Goal: Task Accomplishment & Management: Use online tool/utility

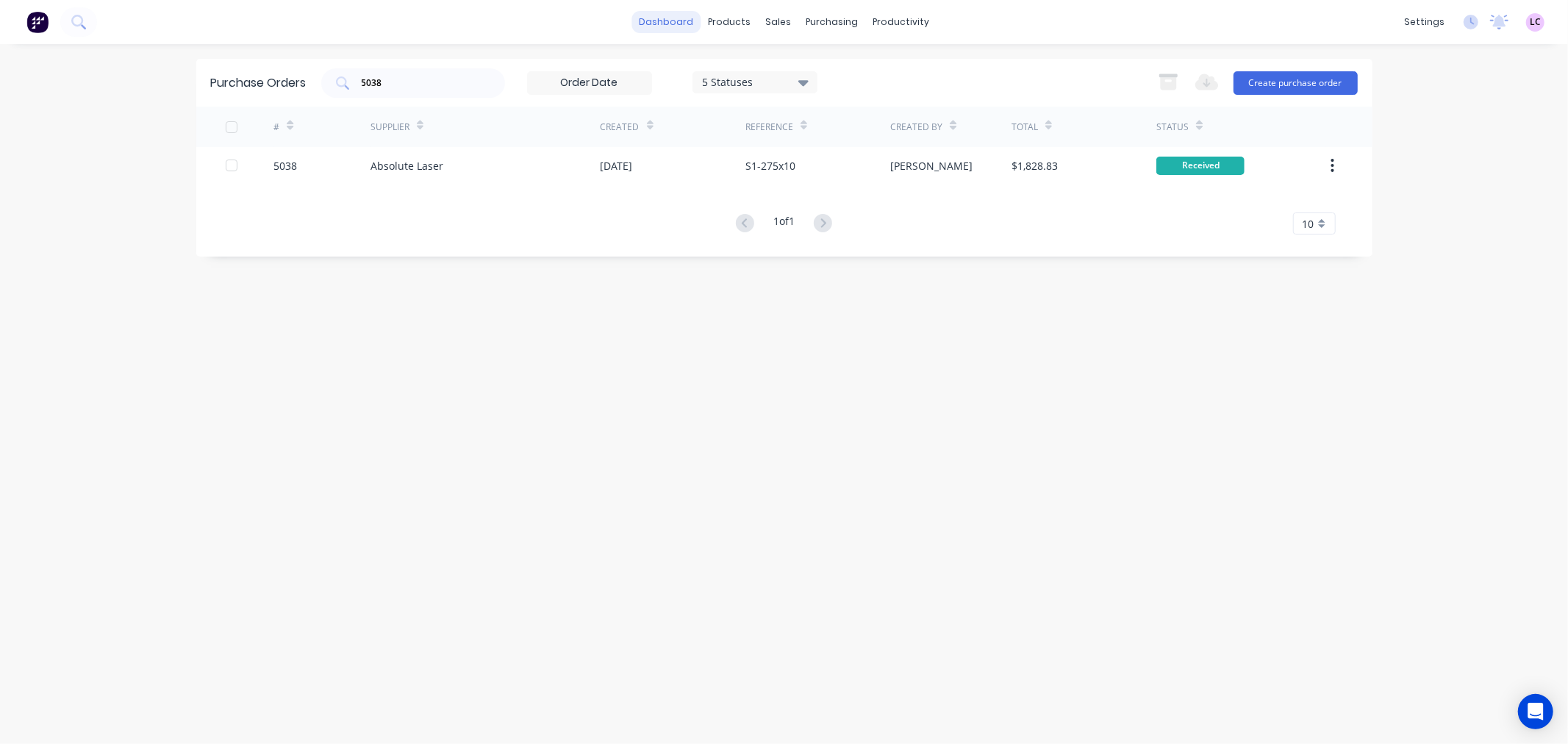
drag, startPoint x: 0, startPoint y: 0, endPoint x: 673, endPoint y: 21, distance: 673.3
click at [673, 21] on link "dashboard" at bounding box center [666, 22] width 69 height 22
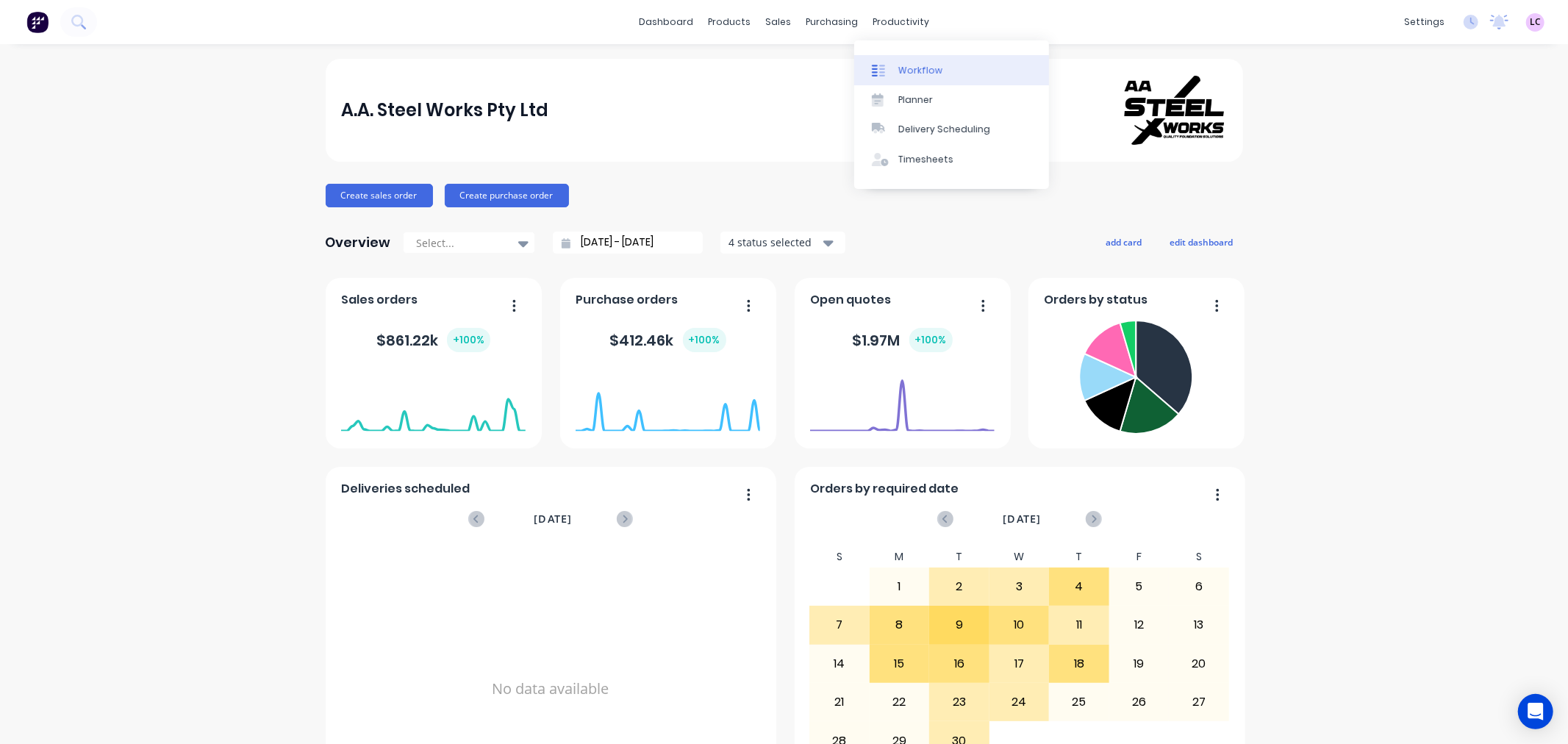
click at [892, 59] on link "Workflow" at bounding box center [952, 69] width 195 height 30
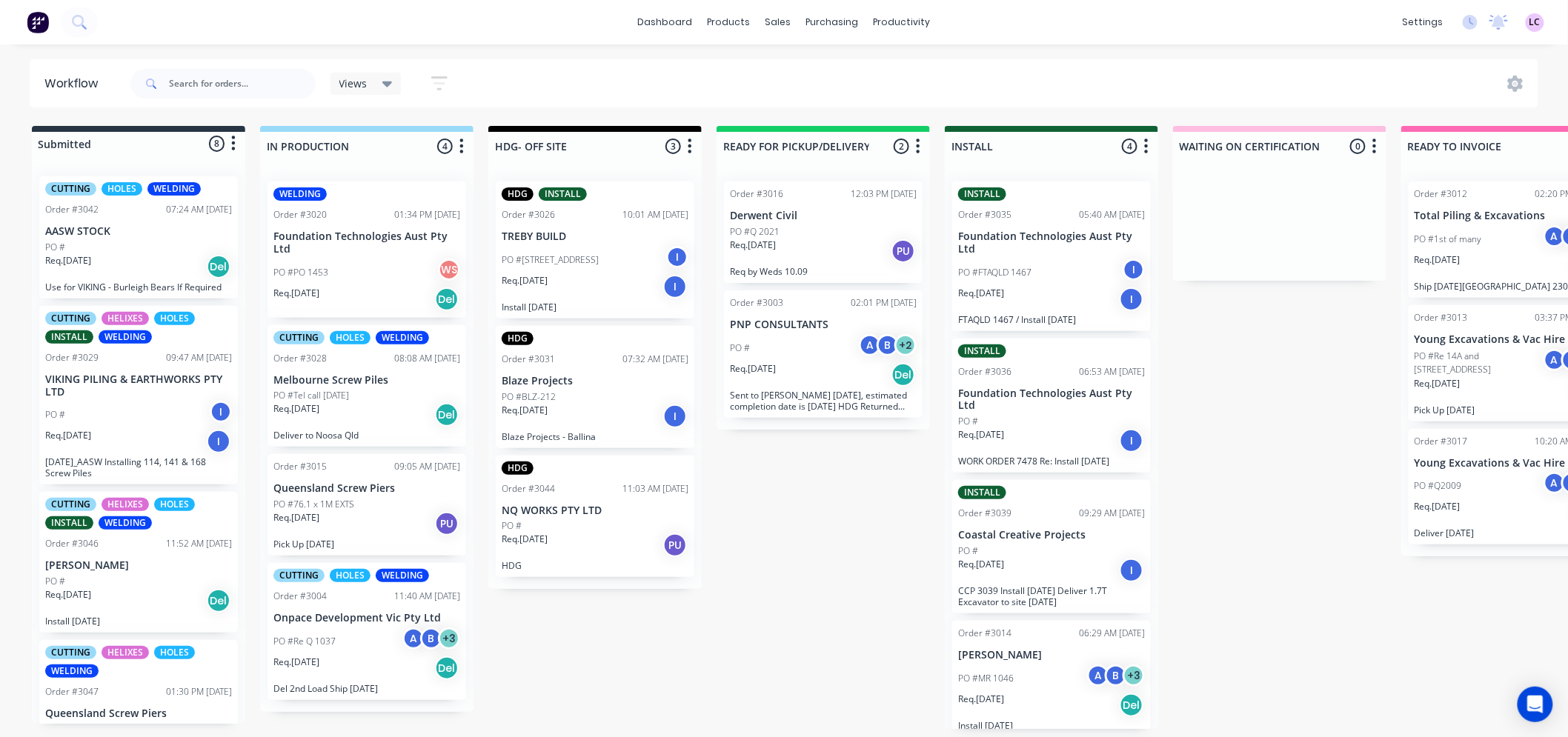
scroll to position [4, 0]
click at [397, 512] on div "Req. [DATE] PU" at bounding box center [367, 524] width 187 height 25
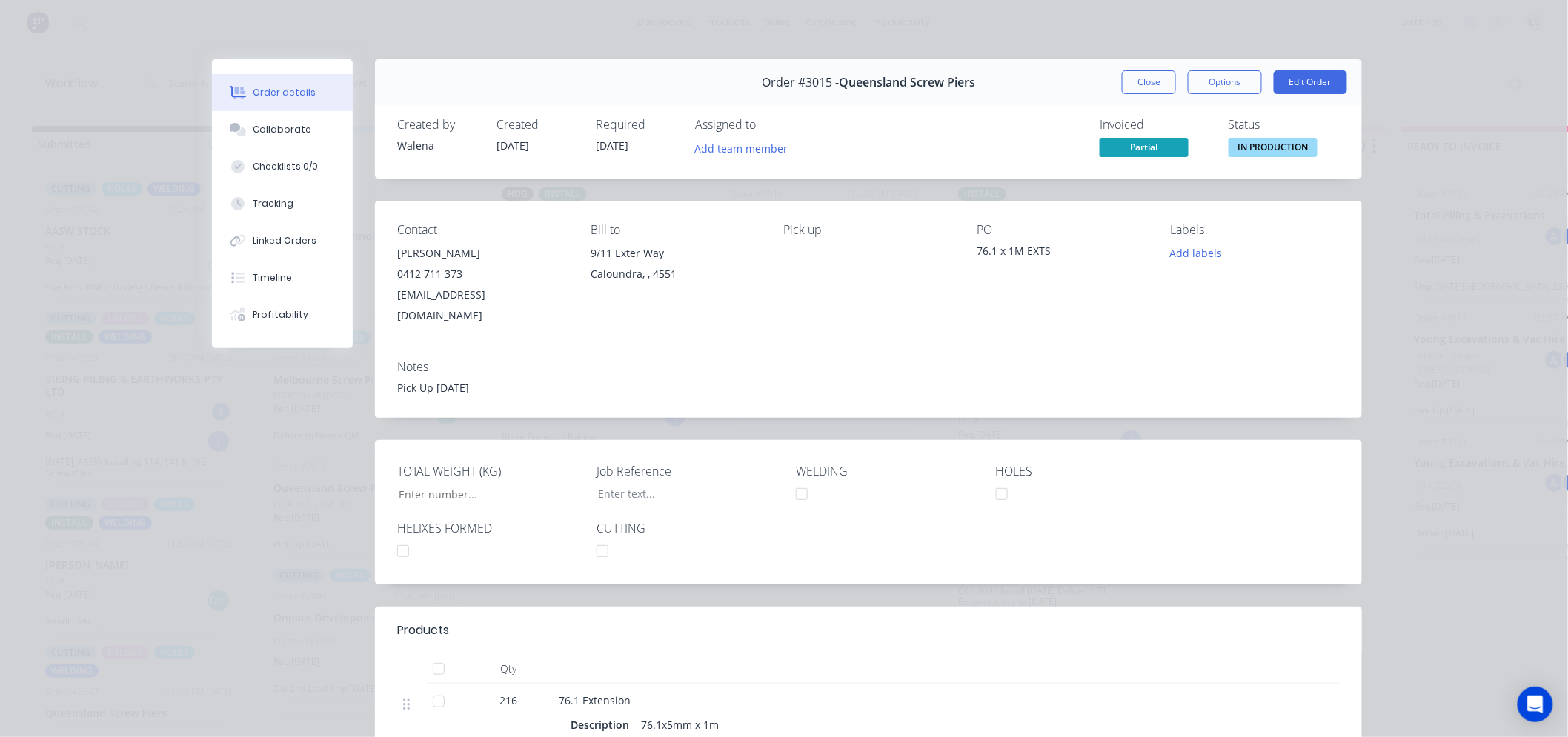
type input "4,260"
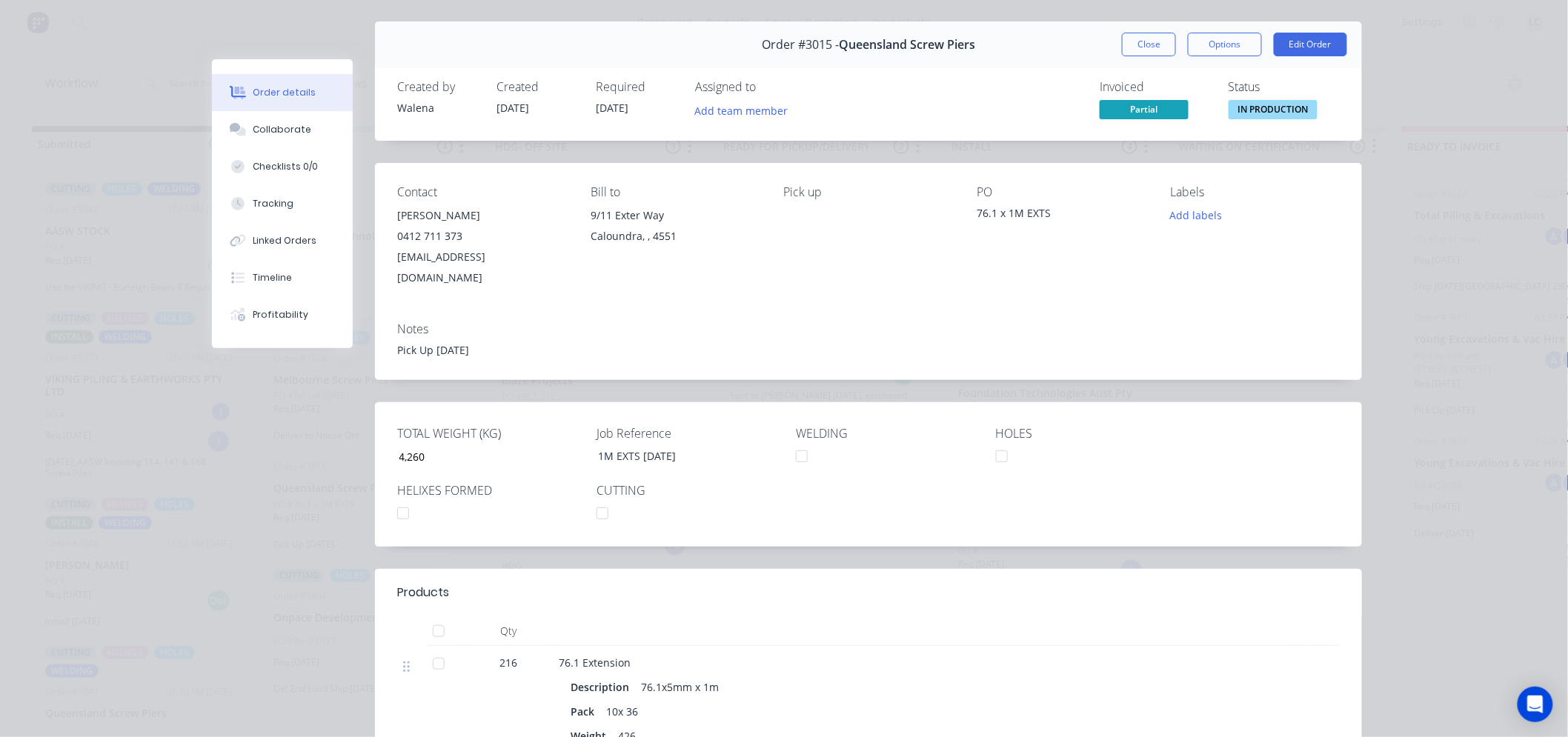
scroll to position [0, 0]
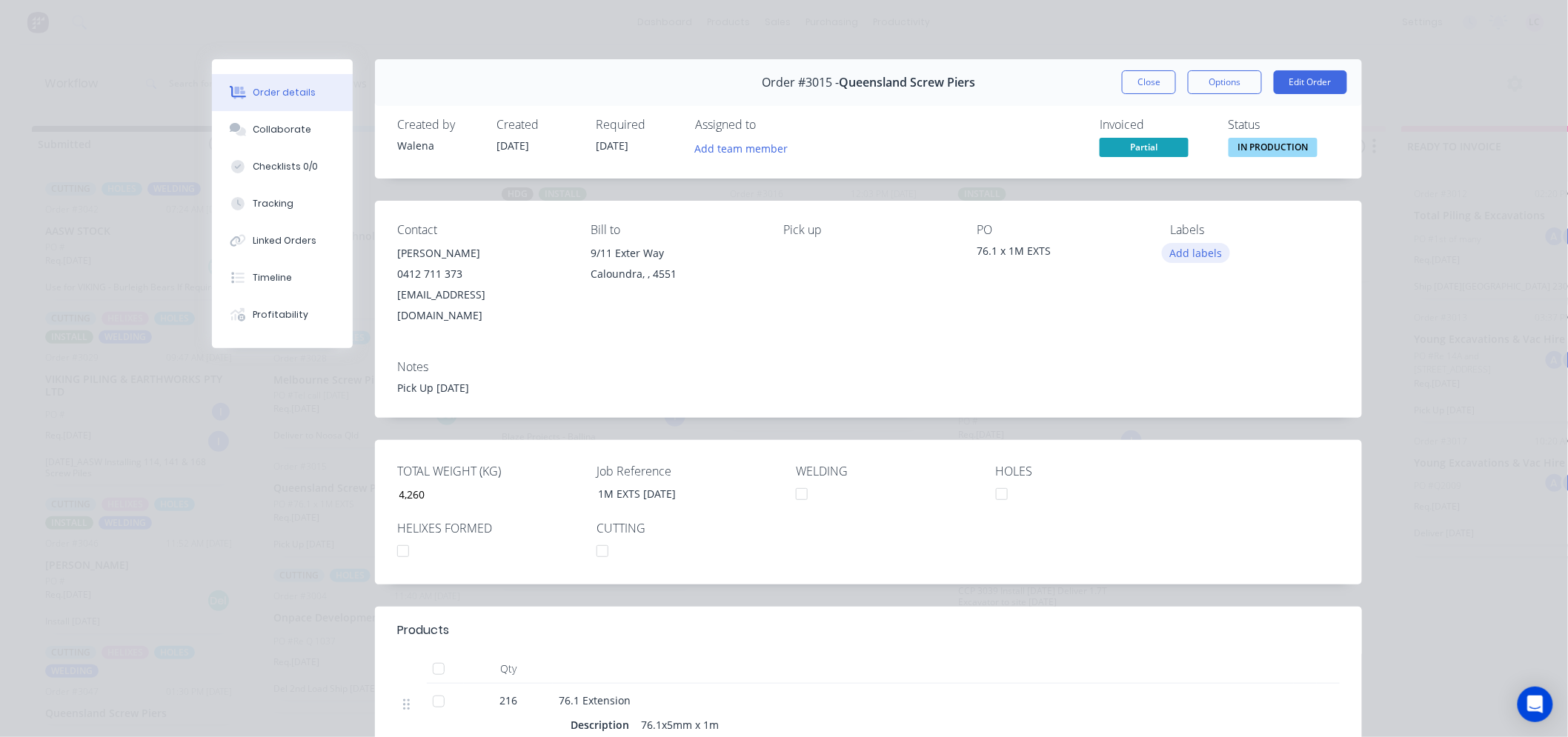
click at [1210, 249] on button "Add labels" at bounding box center [1195, 253] width 68 height 20
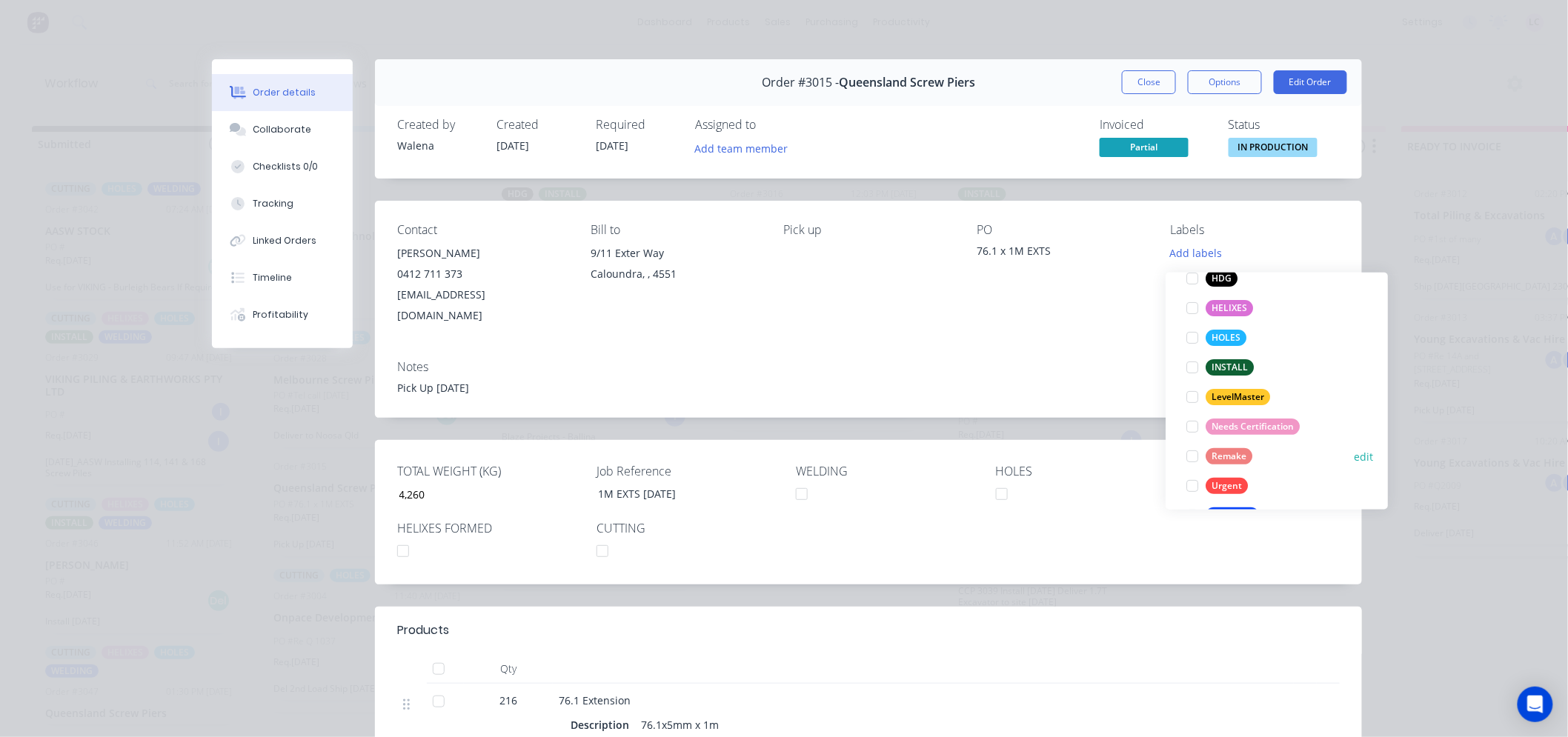
scroll to position [164, 0]
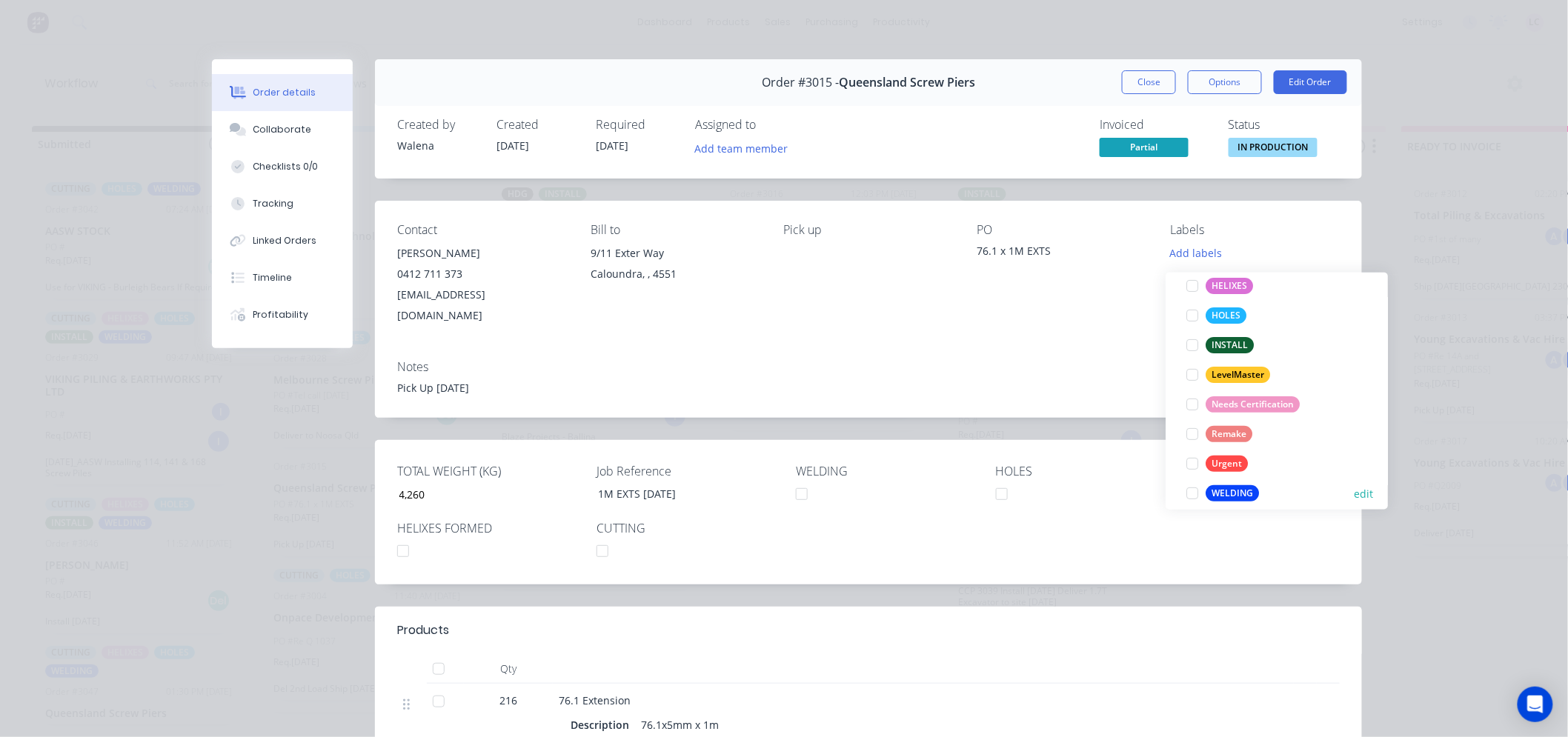
click at [1194, 485] on div at bounding box center [1192, 493] width 30 height 30
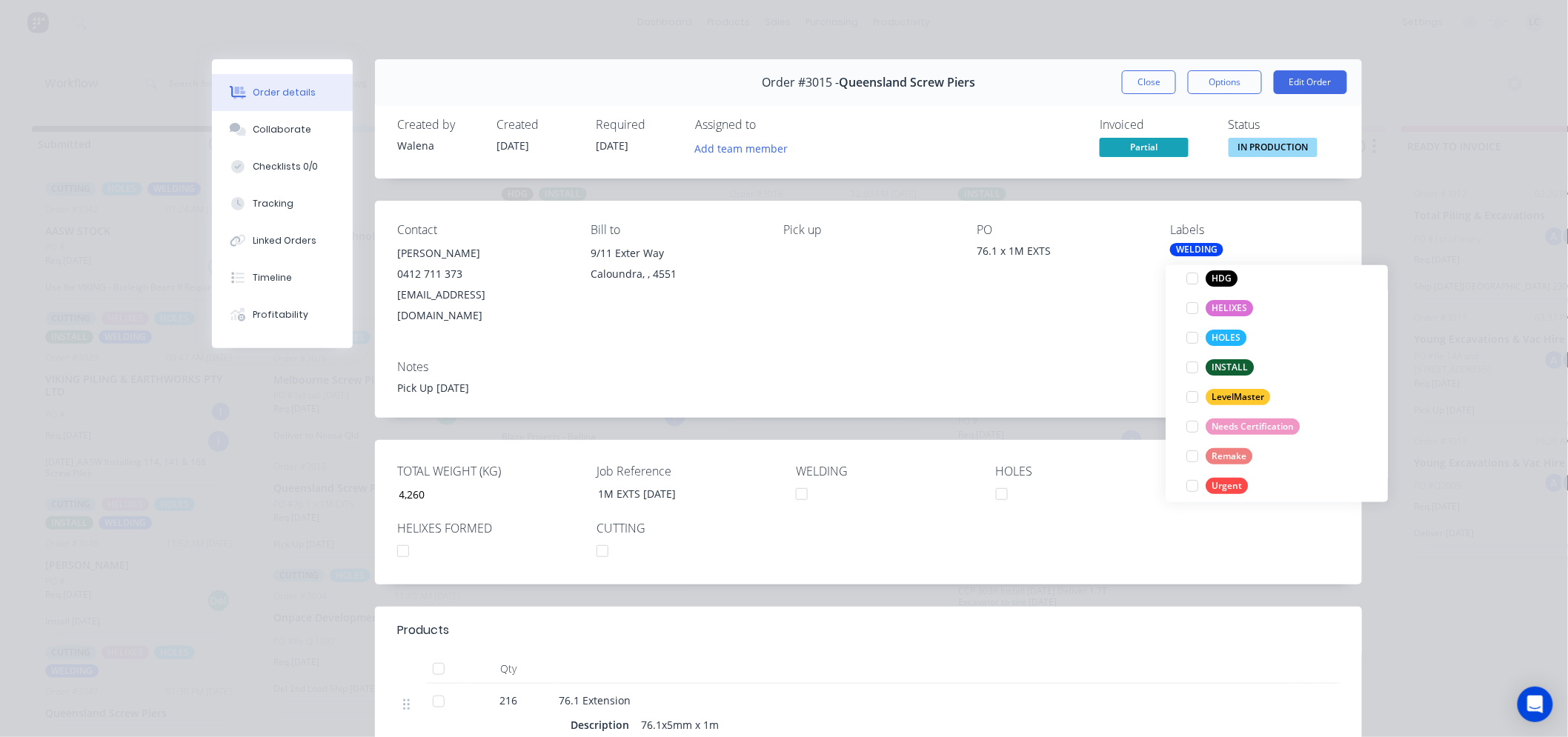
scroll to position [0, 0]
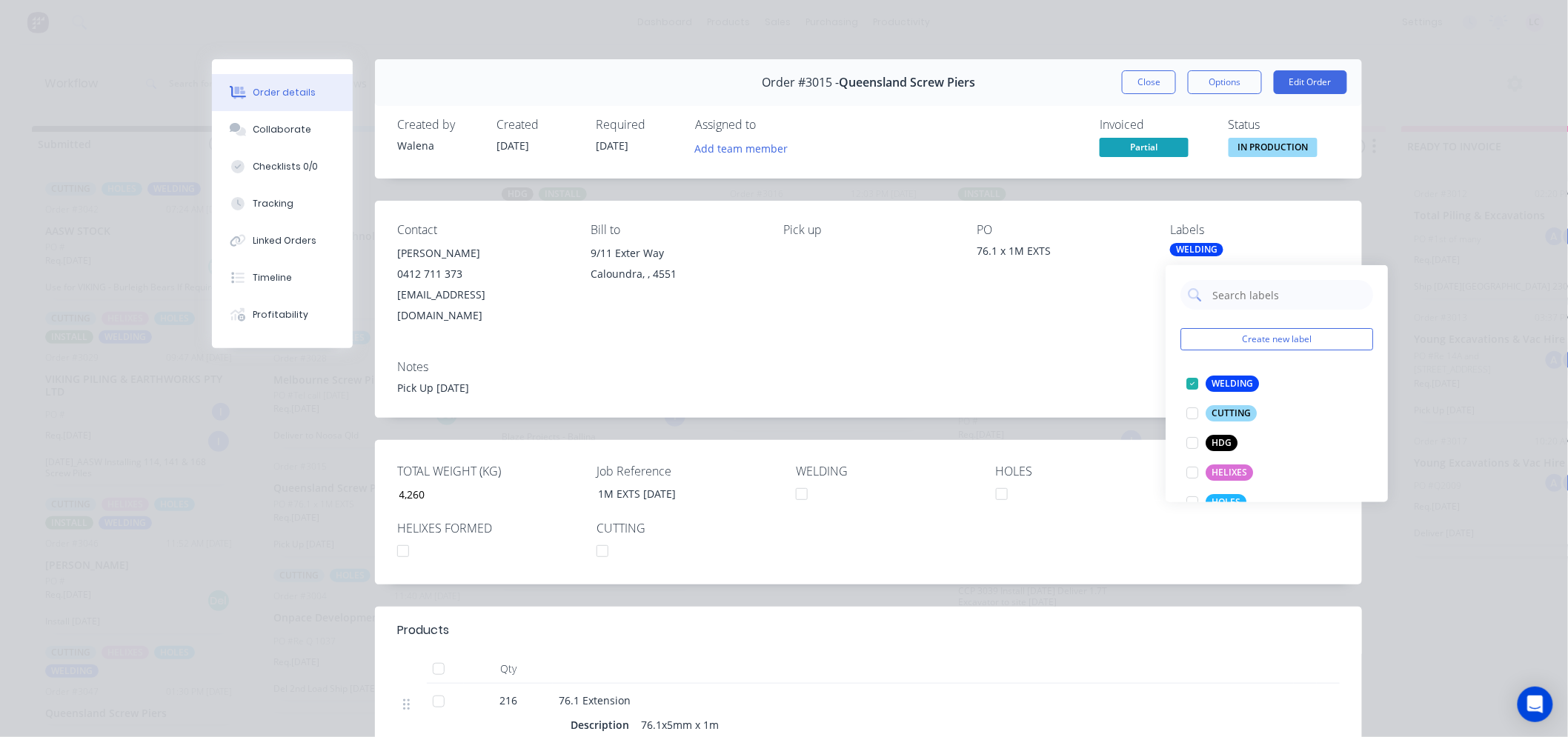
click at [1137, 360] on div "Notes" at bounding box center [868, 367] width 942 height 15
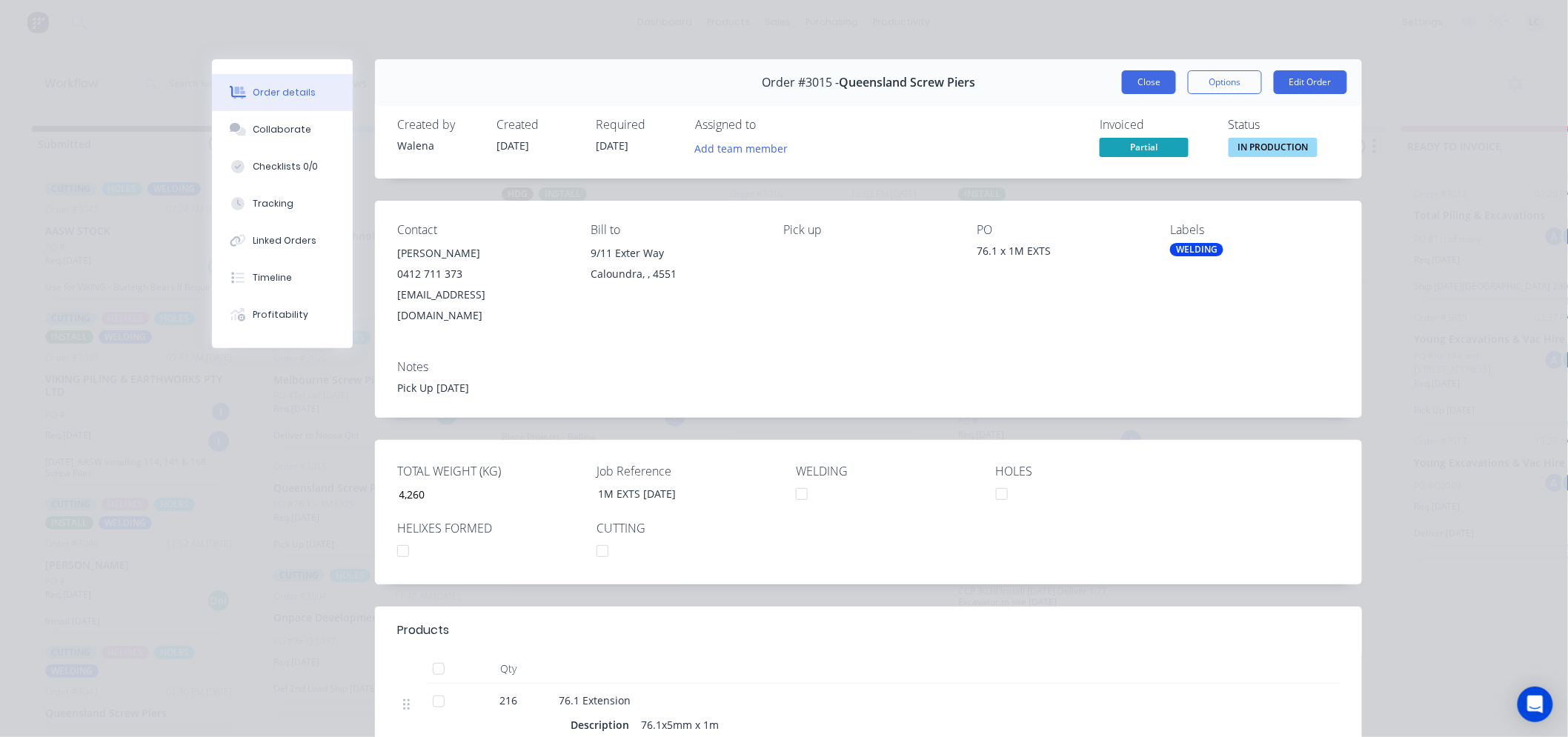
click at [1149, 77] on button "Close" at bounding box center [1149, 82] width 54 height 24
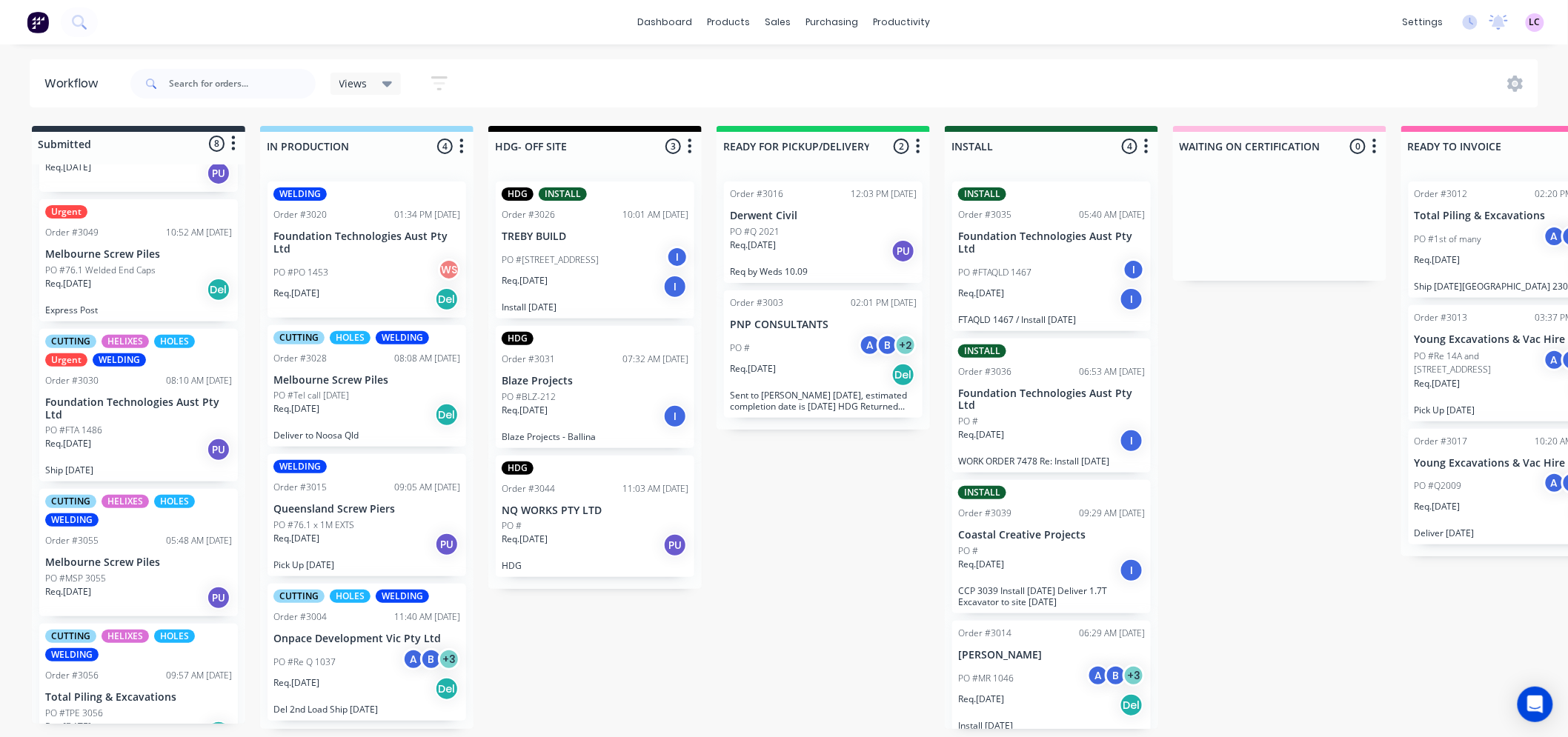
scroll to position [4, 0]
